Goal: Task Accomplishment & Management: Manage account settings

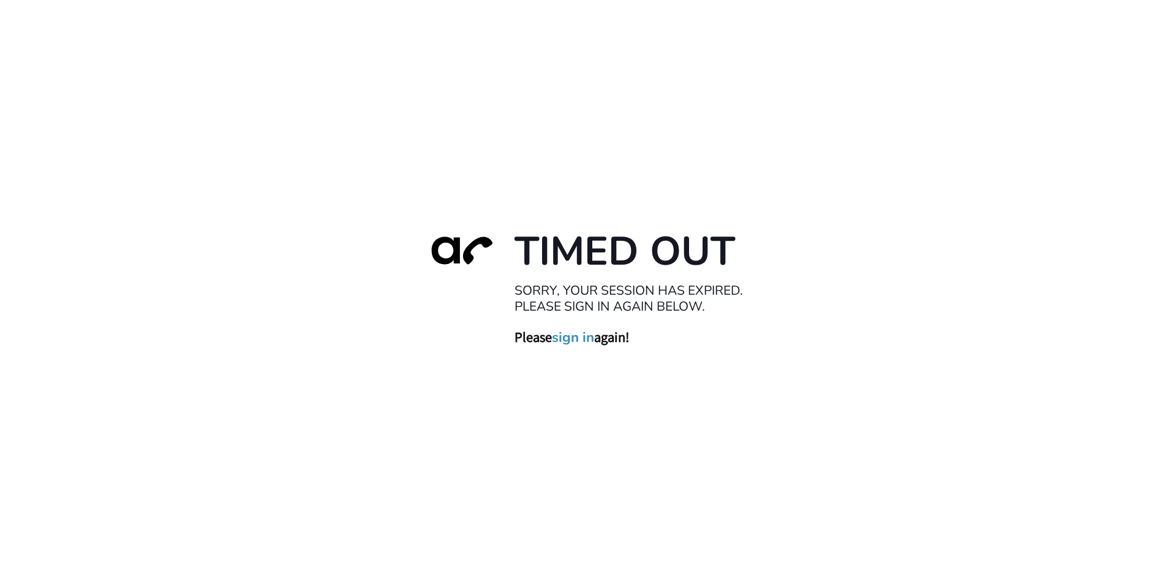
click at [573, 336] on link "sign in" at bounding box center [573, 336] width 42 height 17
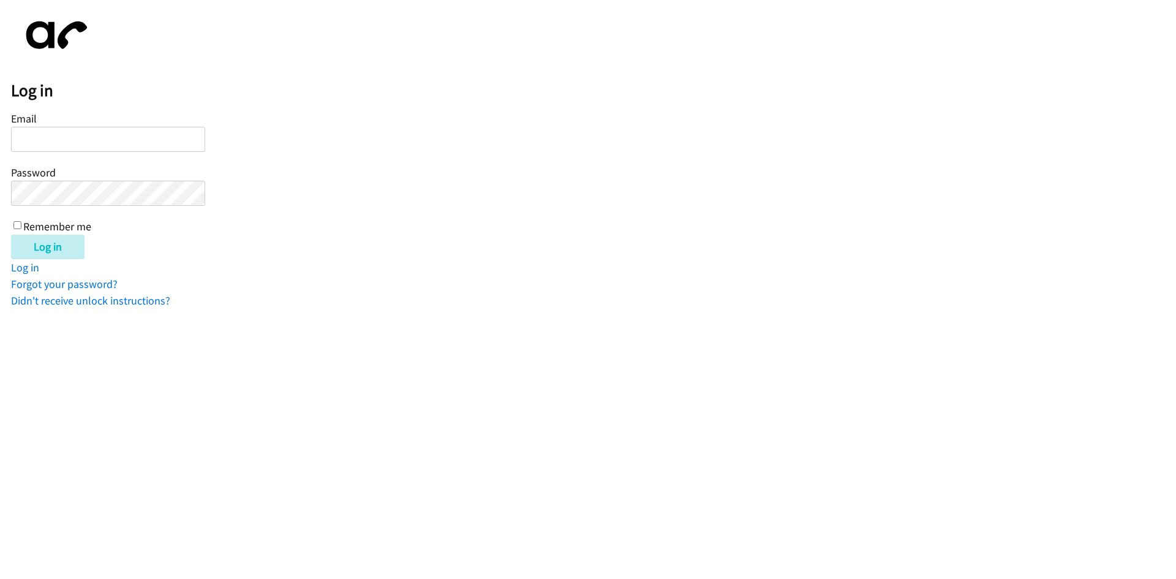
click at [88, 139] on input "Email" at bounding box center [108, 139] width 194 height 25
click at [21, 141] on input "ba" at bounding box center [108, 139] width 194 height 25
click at [47, 141] on input "ba" at bounding box center [108, 139] width 194 height 25
type input "[EMAIL_ADDRESS][DOMAIN_NAME]"
click at [16, 228] on input "Remember me" at bounding box center [17, 225] width 8 height 8
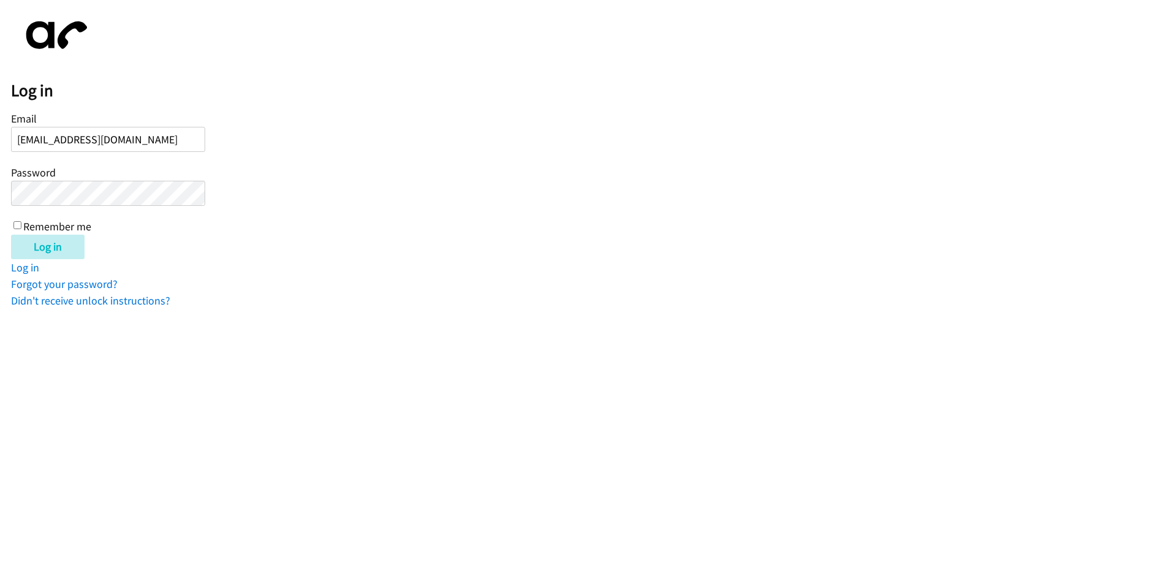
checkbox input "true"
click at [33, 244] on input "Log in" at bounding box center [47, 246] width 73 height 24
